Goal: Information Seeking & Learning: Learn about a topic

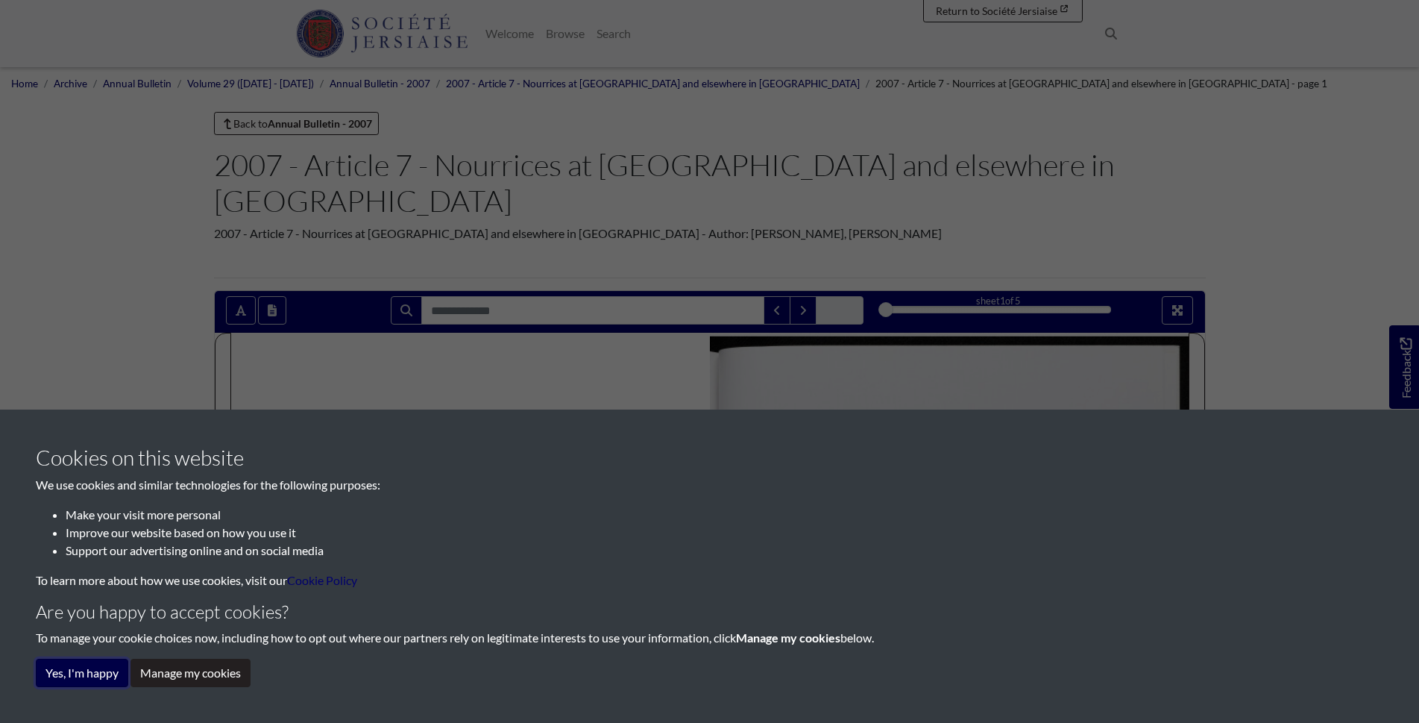
click at [68, 666] on button "Yes, I'm happy" at bounding box center [82, 673] width 92 height 28
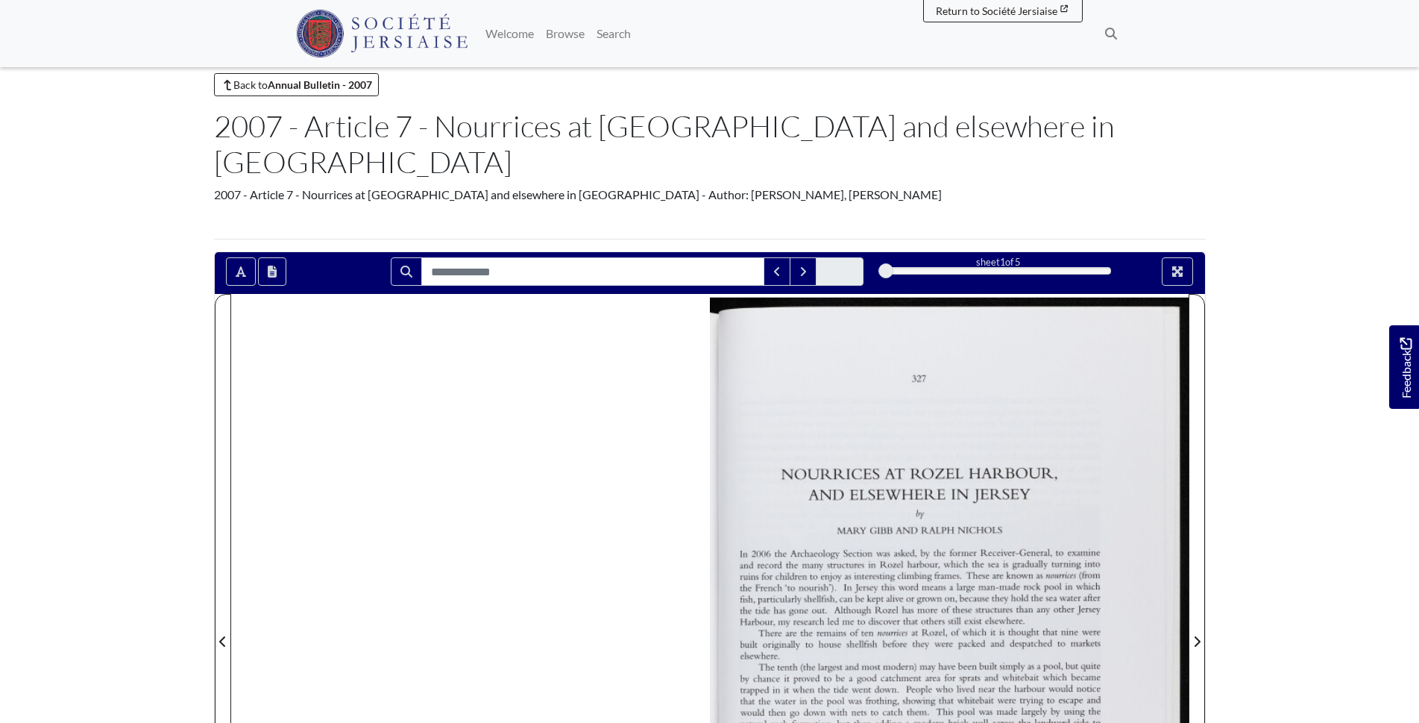
scroll to position [75, 0]
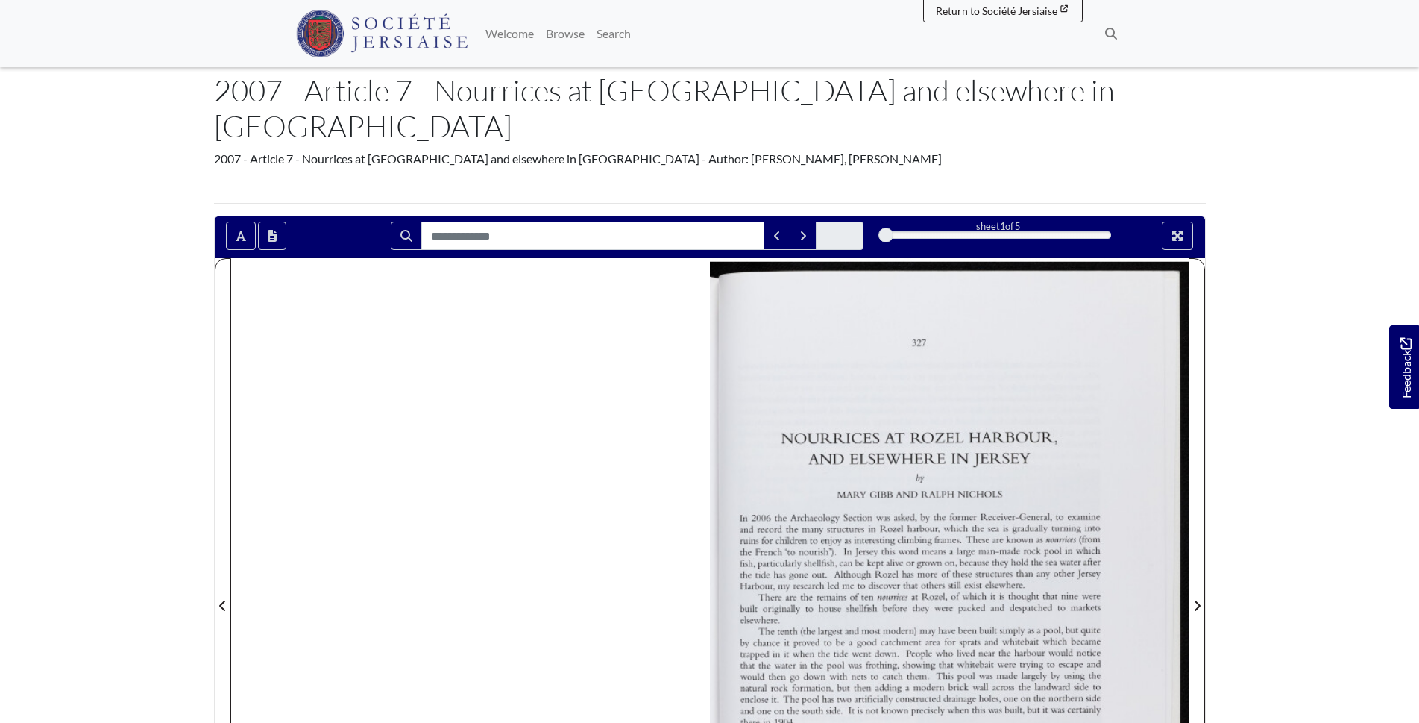
click at [919, 231] on div at bounding box center [998, 234] width 225 height 7
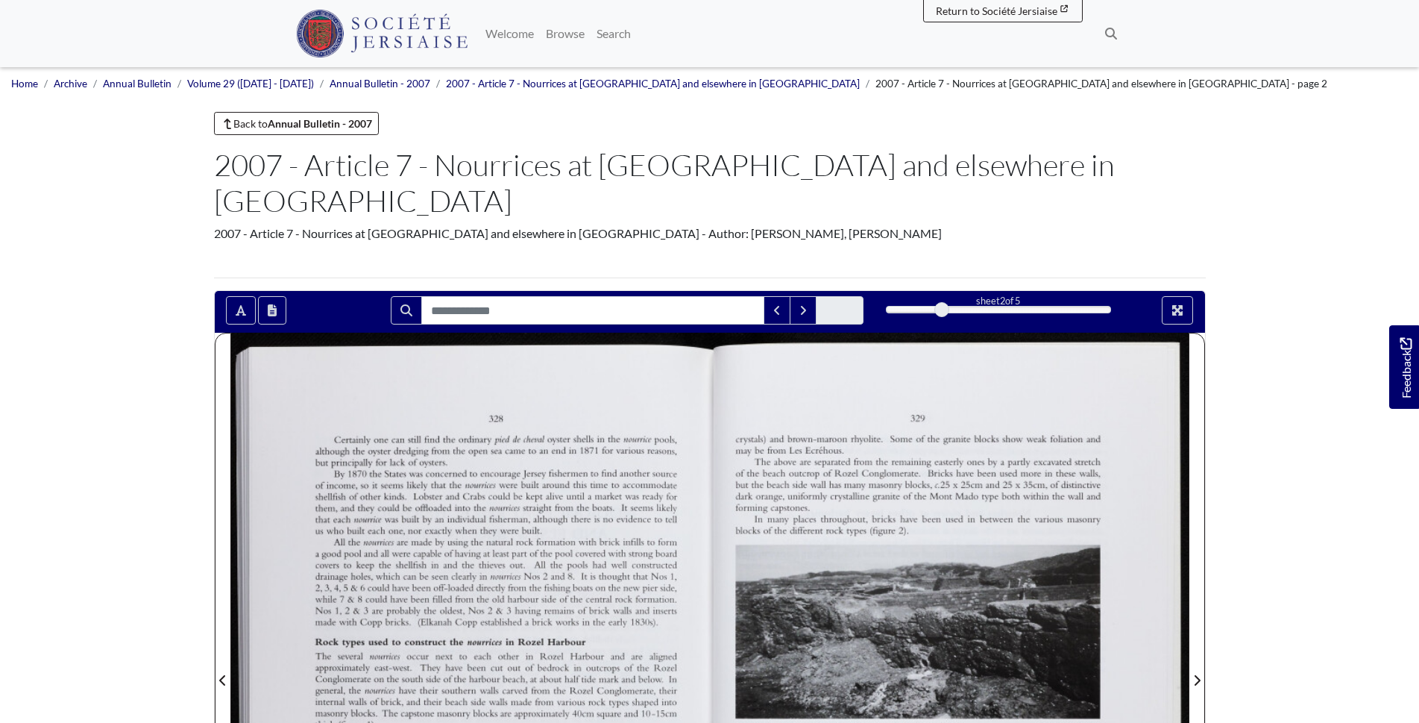
click at [988, 306] on div at bounding box center [998, 309] width 225 height 7
click at [1020, 307] on div at bounding box center [1055, 310] width 112 height 6
click at [1040, 306] on div at bounding box center [998, 309] width 225 height 7
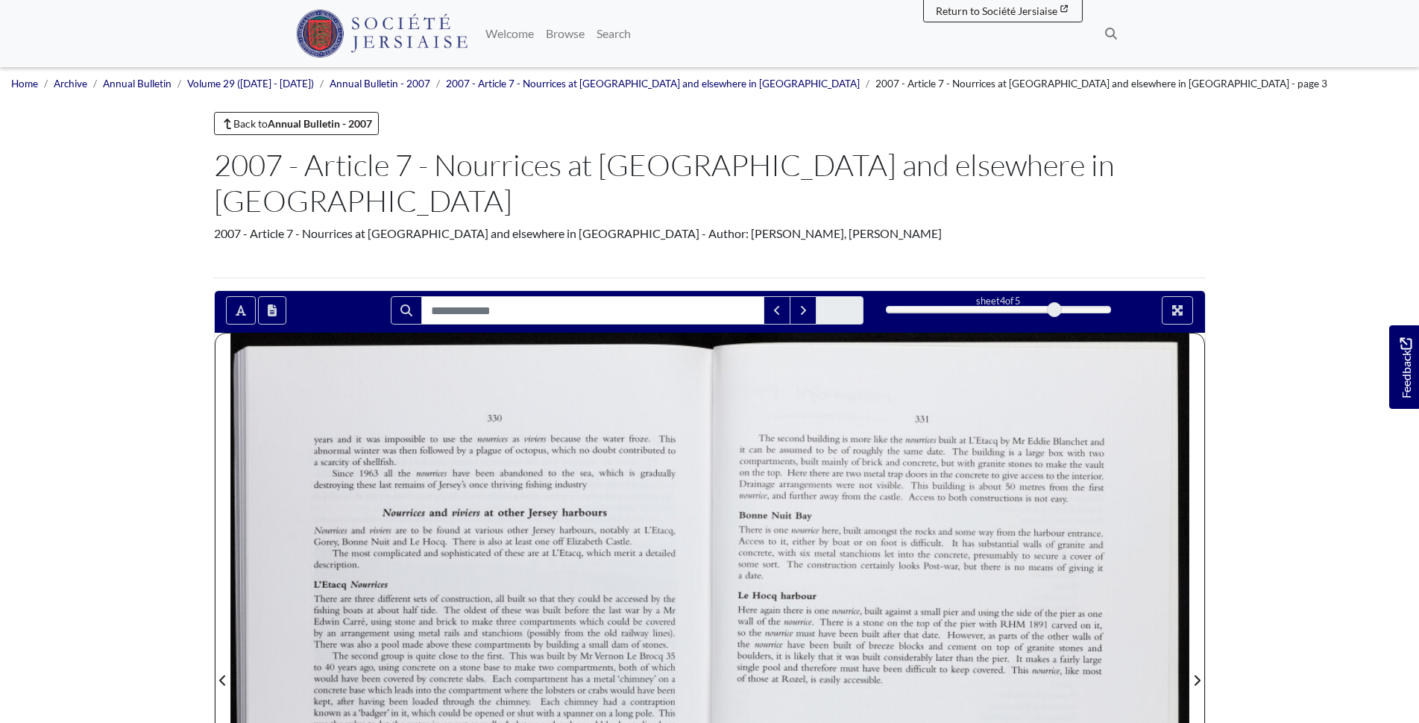
click at [1087, 302] on div "4" at bounding box center [998, 309] width 225 height 15
